Goal: Task Accomplishment & Management: Use online tool/utility

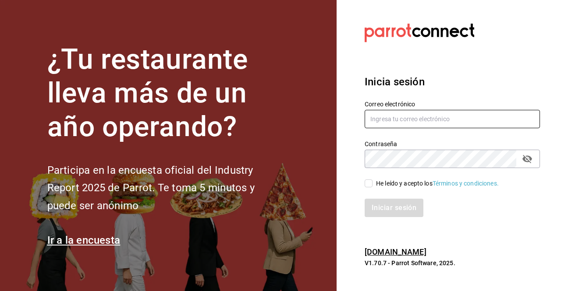
type input "anatolequiroz@gmail.com"
click at [369, 184] on input "He leído y acepto los Términos y condiciones." at bounding box center [369, 184] width 8 height 8
checkbox input "true"
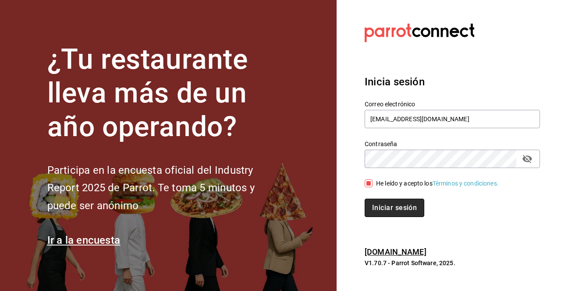
click at [389, 209] on button "Iniciar sesión" at bounding box center [395, 208] width 60 height 18
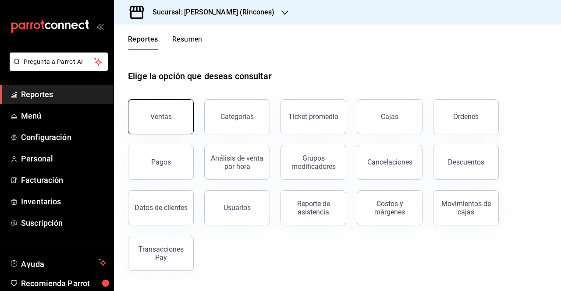
click at [158, 112] on button "Ventas" at bounding box center [161, 116] width 66 height 35
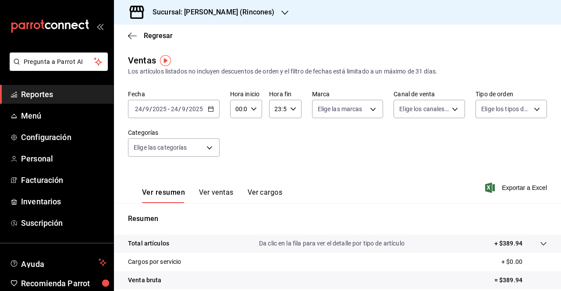
click at [209, 112] on div "2025-09-24 24 / 9 / 2025 - 2025-09-24 24 / 9 / 2025" at bounding box center [174, 109] width 92 height 18
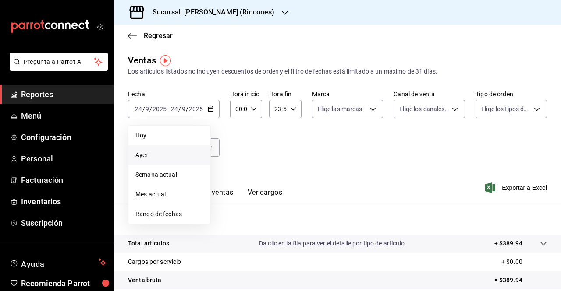
click at [192, 148] on li "Ayer" at bounding box center [169, 155] width 82 height 20
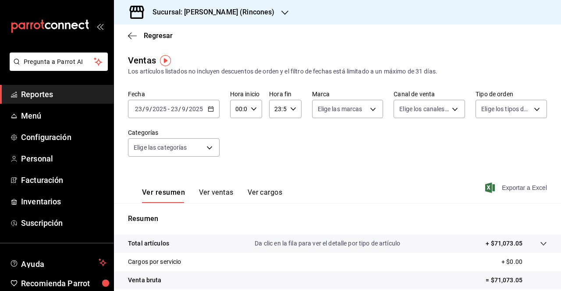
click at [498, 187] on span "Exportar a Excel" at bounding box center [517, 188] width 60 height 11
